Goal: Information Seeking & Learning: Learn about a topic

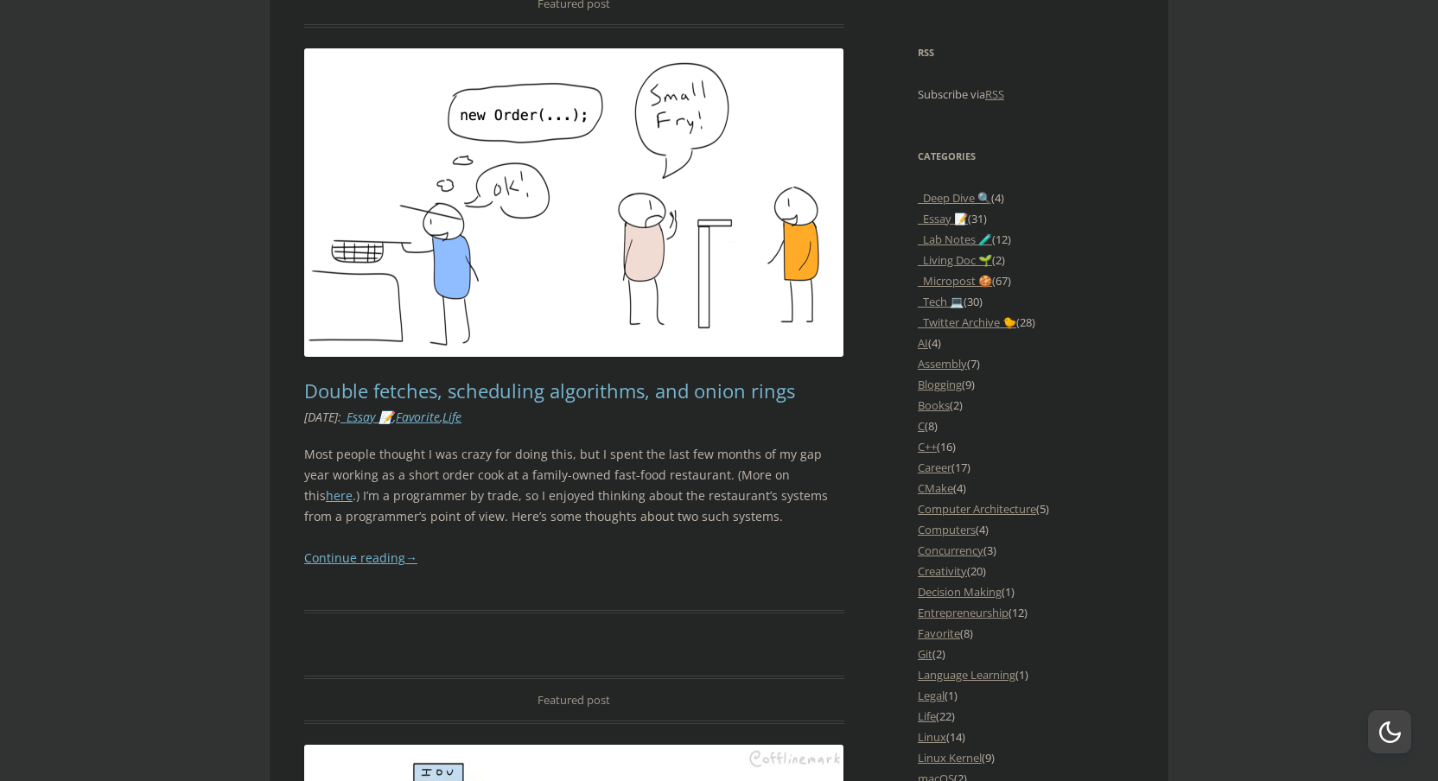
scroll to position [1468, 0]
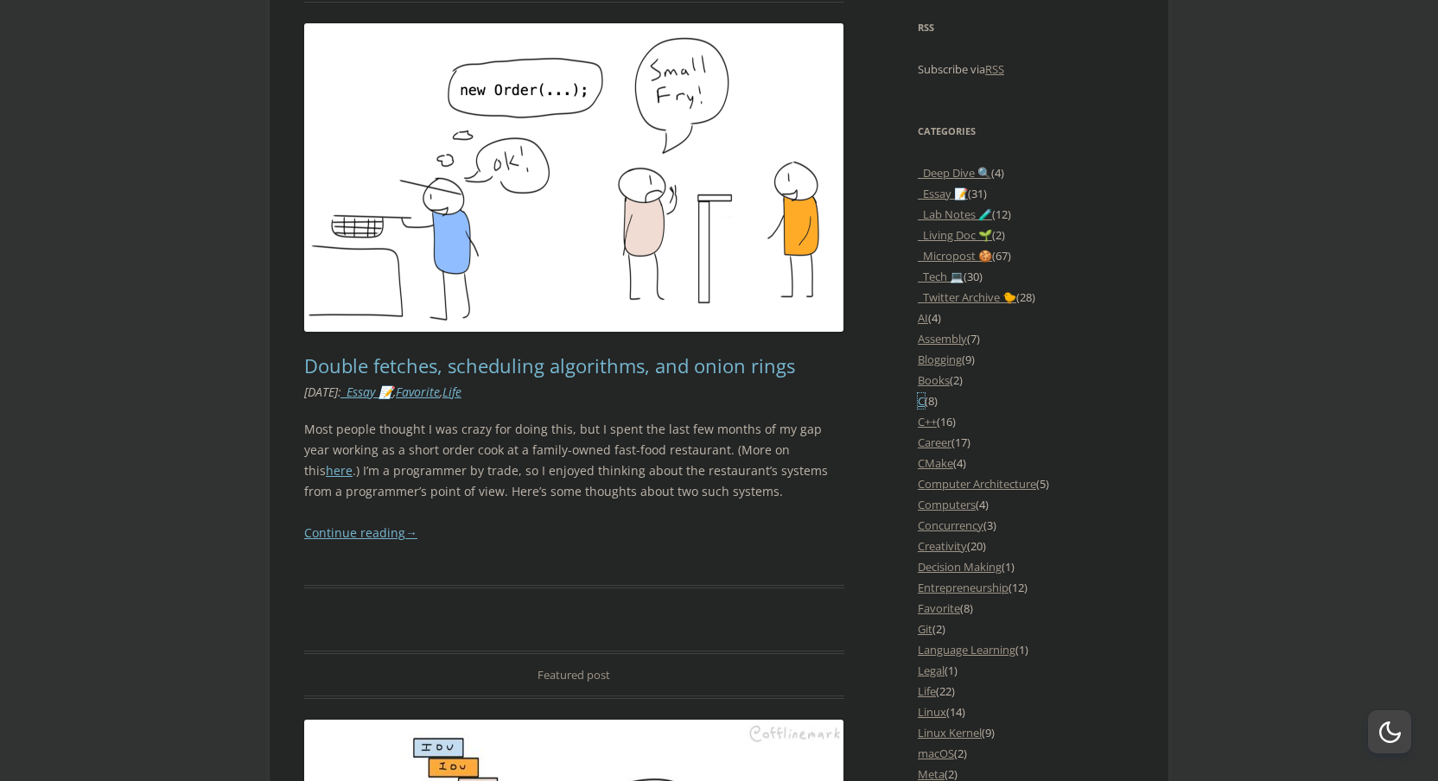
click at [920, 402] on link "C" at bounding box center [921, 401] width 7 height 16
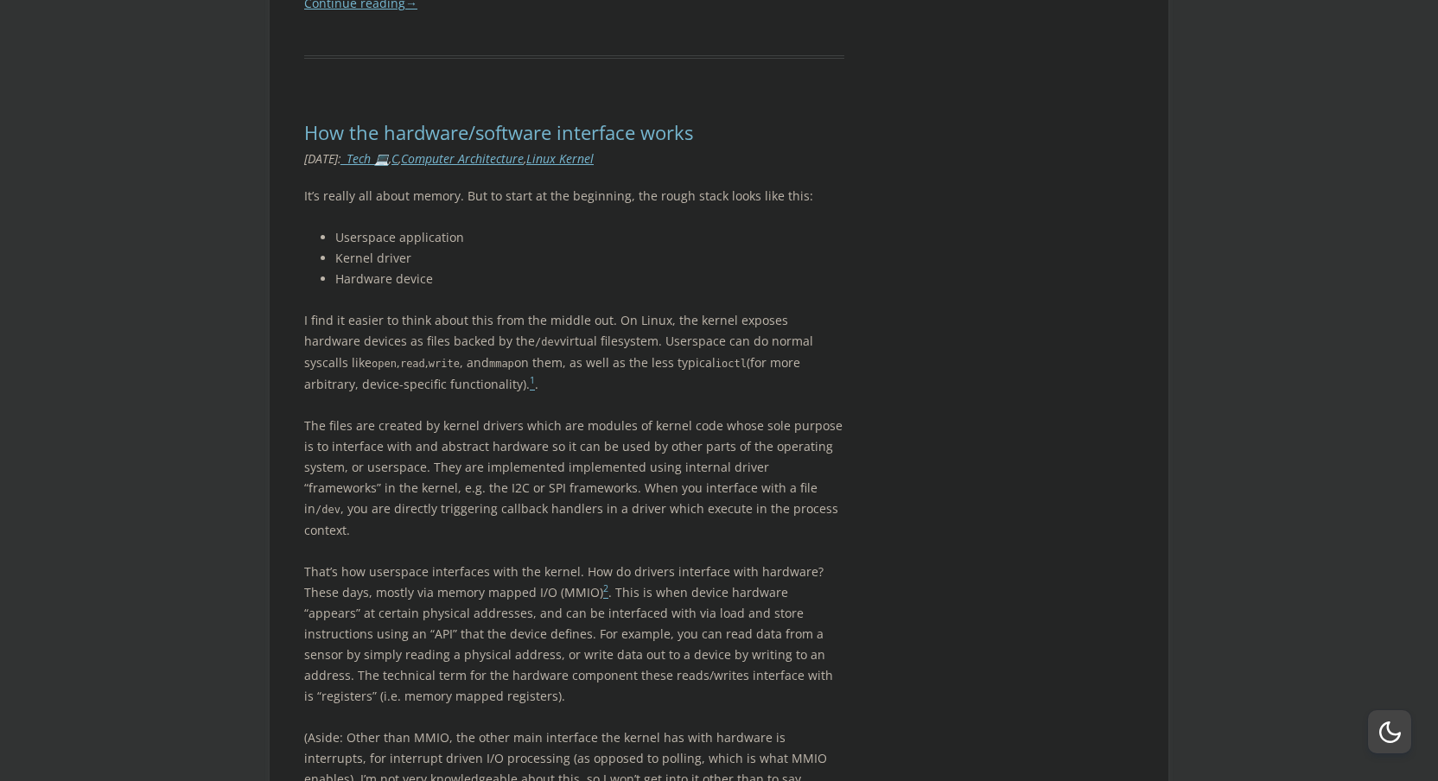
scroll to position [4489, 0]
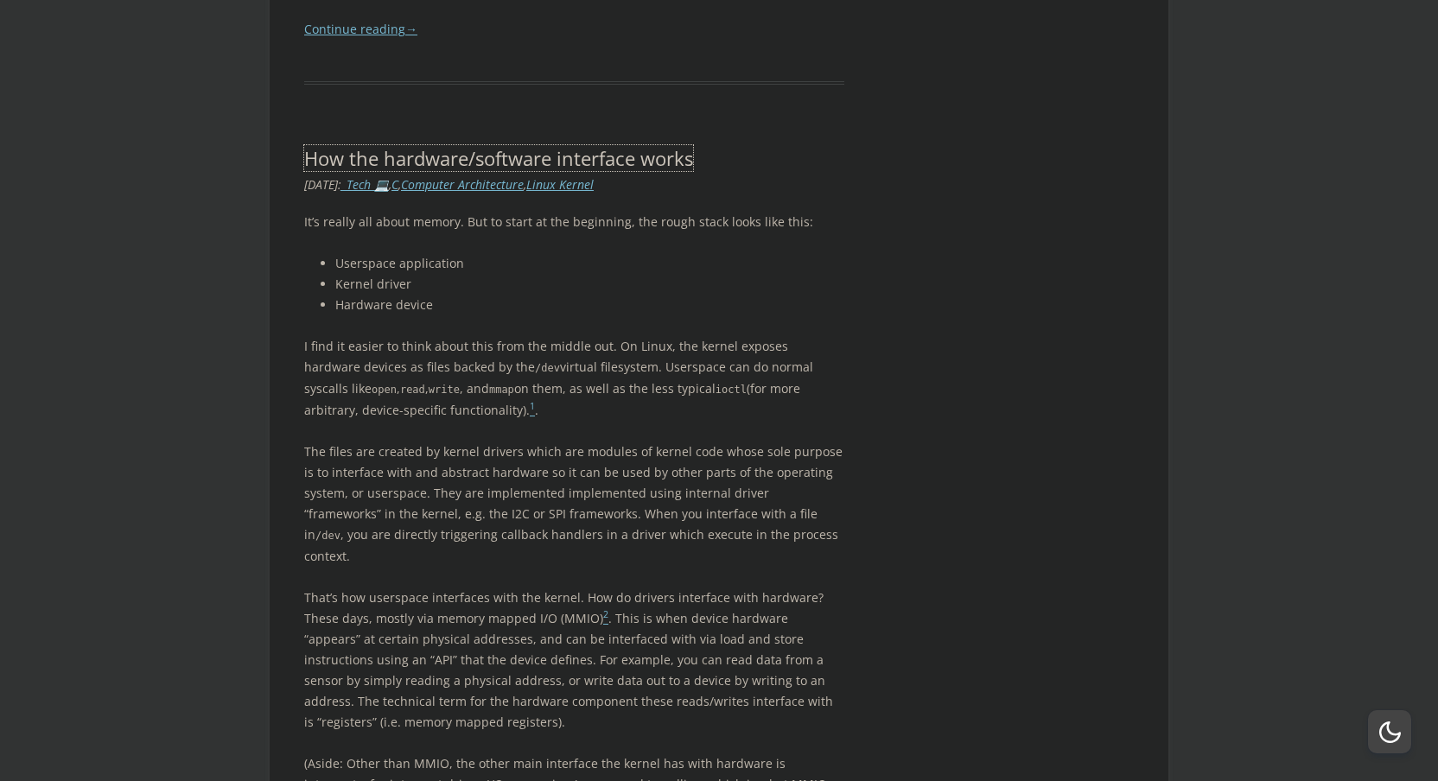
click at [507, 171] on link "How the hardware/software interface works" at bounding box center [498, 158] width 389 height 26
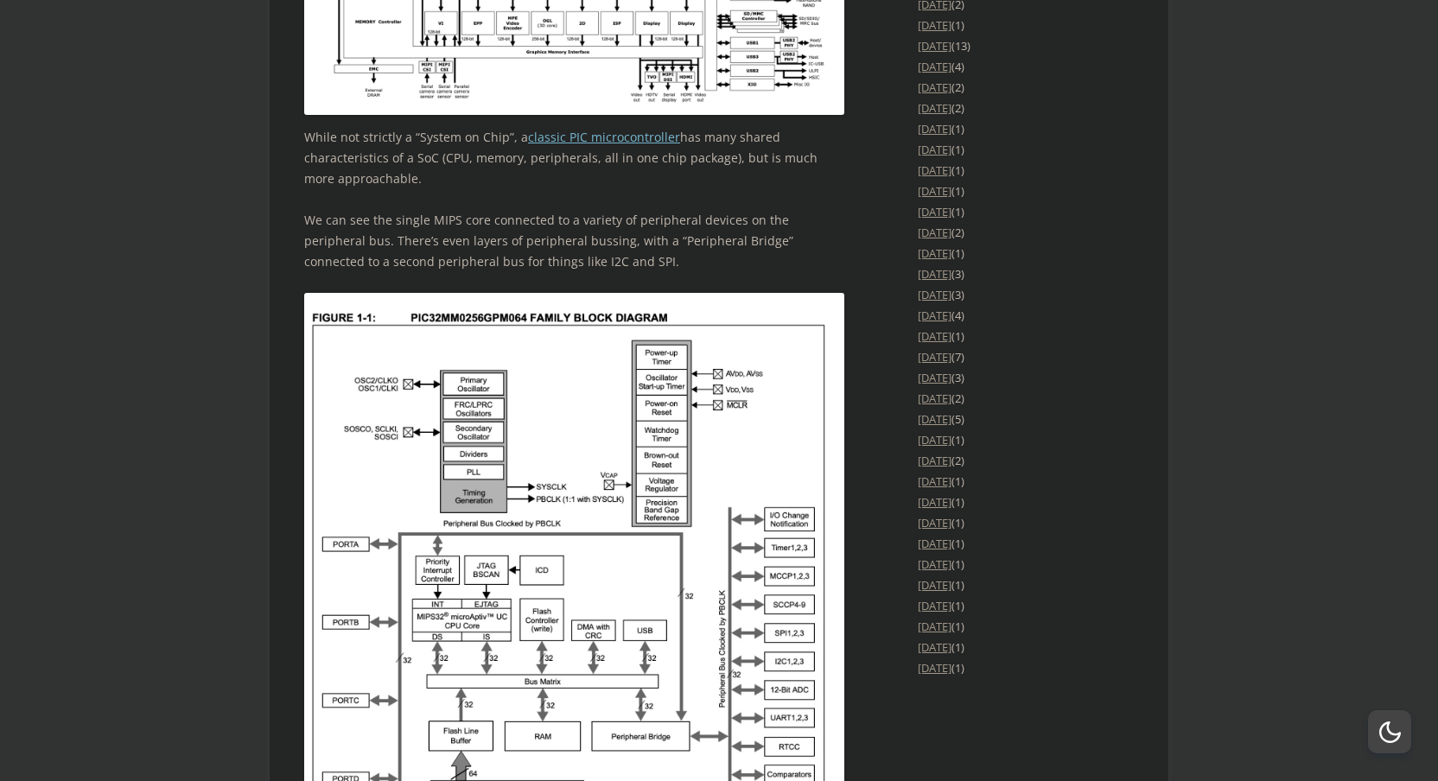
scroll to position [2995, 0]
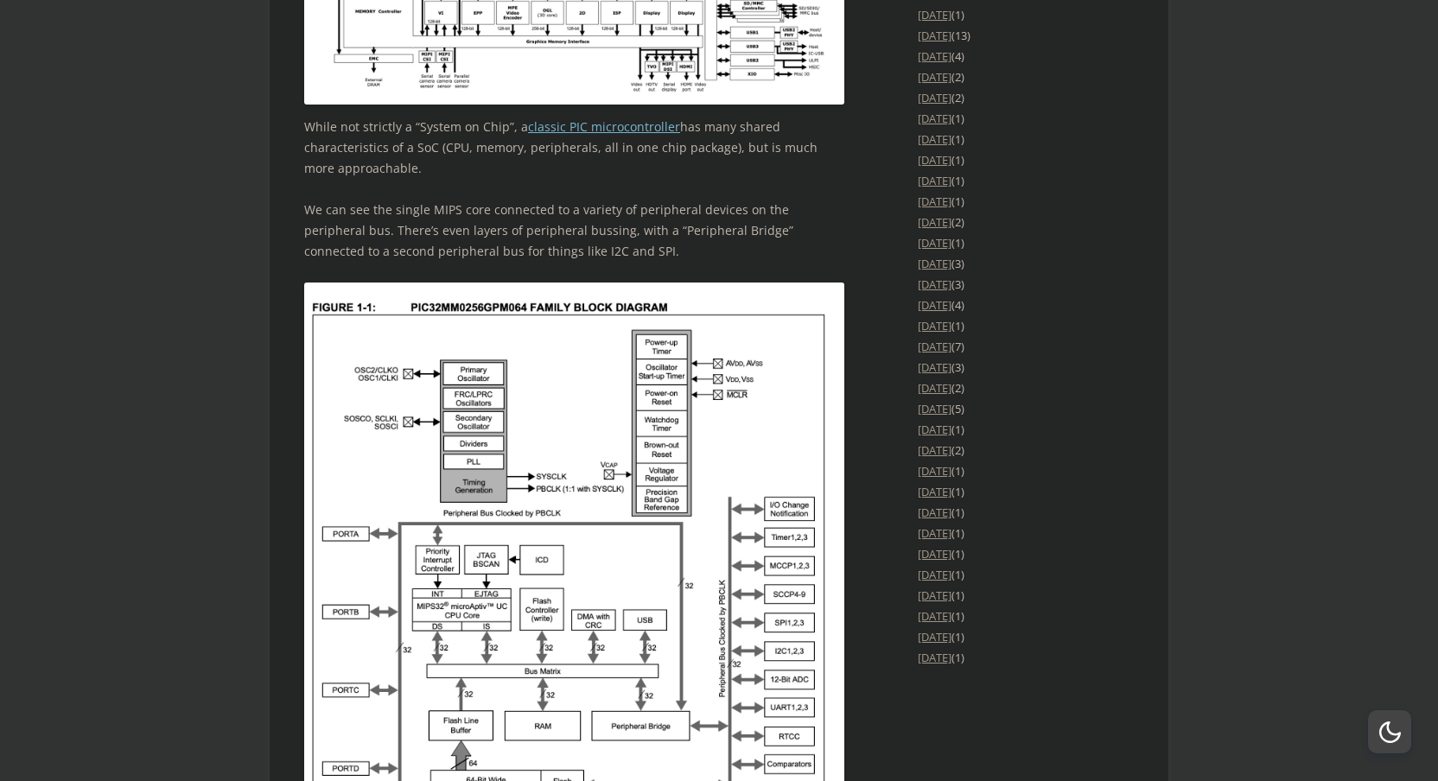
click at [521, 560] on img at bounding box center [574, 558] width 540 height 550
